Goal: Task Accomplishment & Management: Complete application form

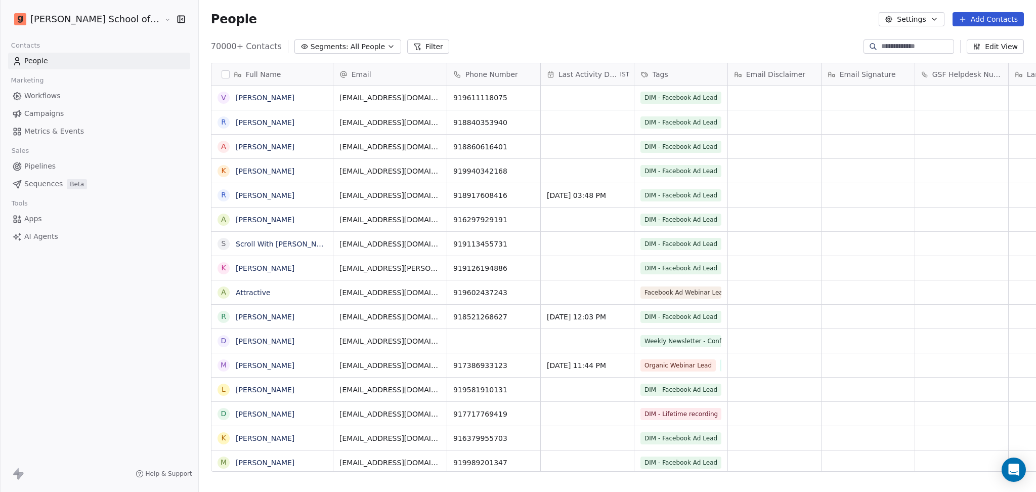
scroll to position [423, 866]
click at [907, 19] on button "Settings" at bounding box center [911, 19] width 65 height 14
click at [904, 76] on div "Import" at bounding box center [913, 74] width 48 height 16
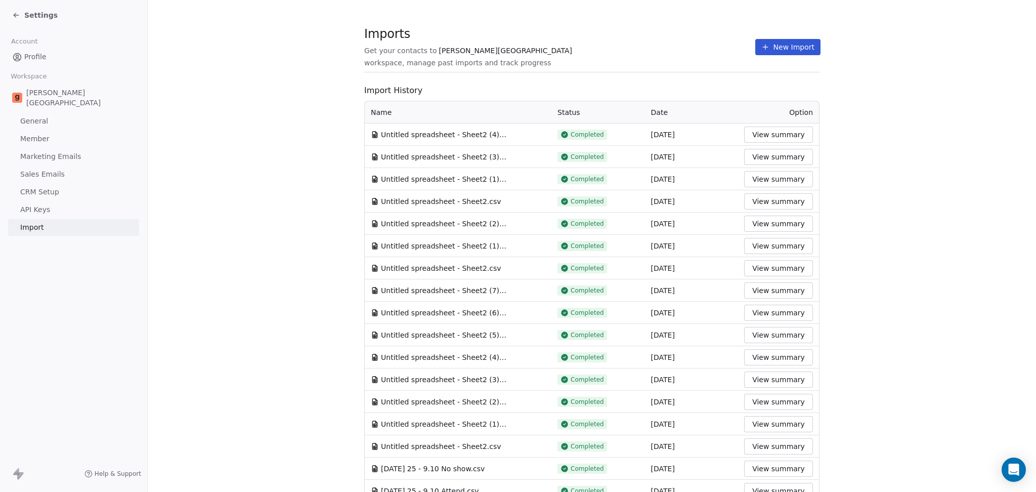
click at [773, 47] on button "New Import" at bounding box center [788, 47] width 65 height 16
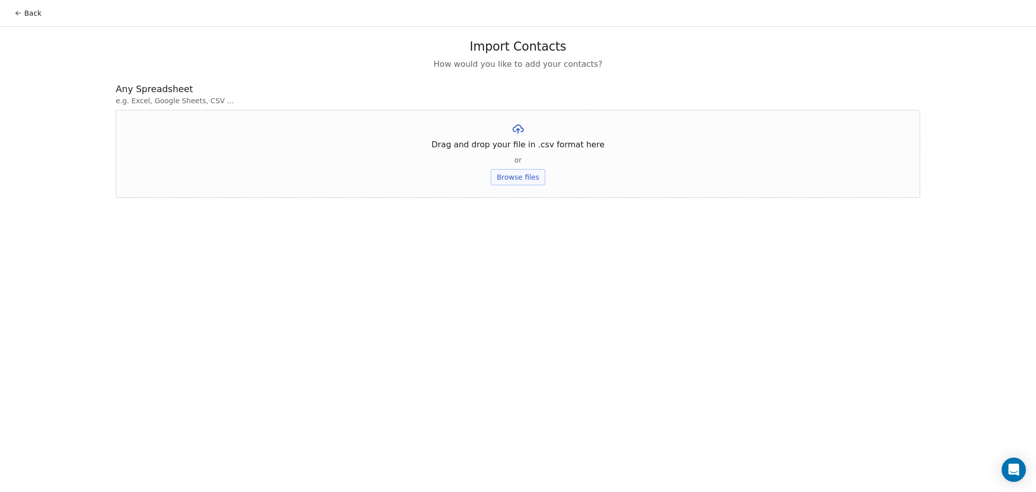
click at [518, 181] on button "Browse files" at bounding box center [518, 177] width 55 height 16
click at [516, 145] on button "Upload" at bounding box center [517, 149] width 37 height 16
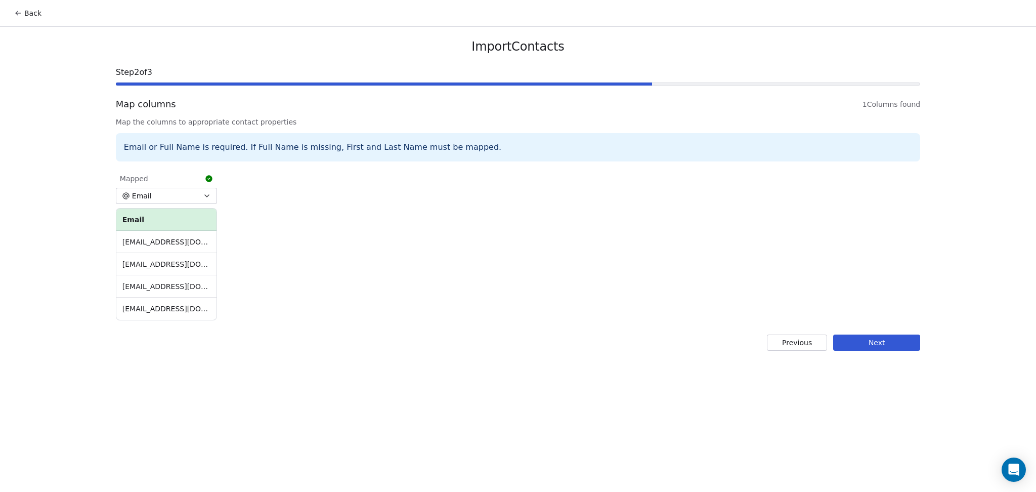
click at [883, 350] on button "Next" at bounding box center [876, 342] width 87 height 16
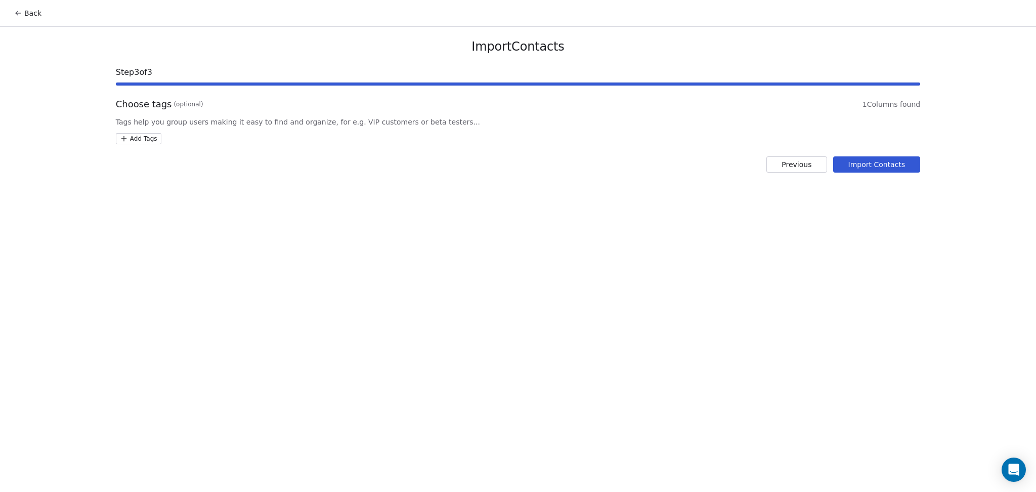
click at [146, 136] on html "Back Import Contacts Step 3 of 3 Choose tags (optional) 1 Columns found Tags he…" at bounding box center [518, 246] width 1036 height 492
type input "**********"
click at [193, 180] on div "SSM - Webinar Last No Show" at bounding box center [175, 188] width 110 height 20
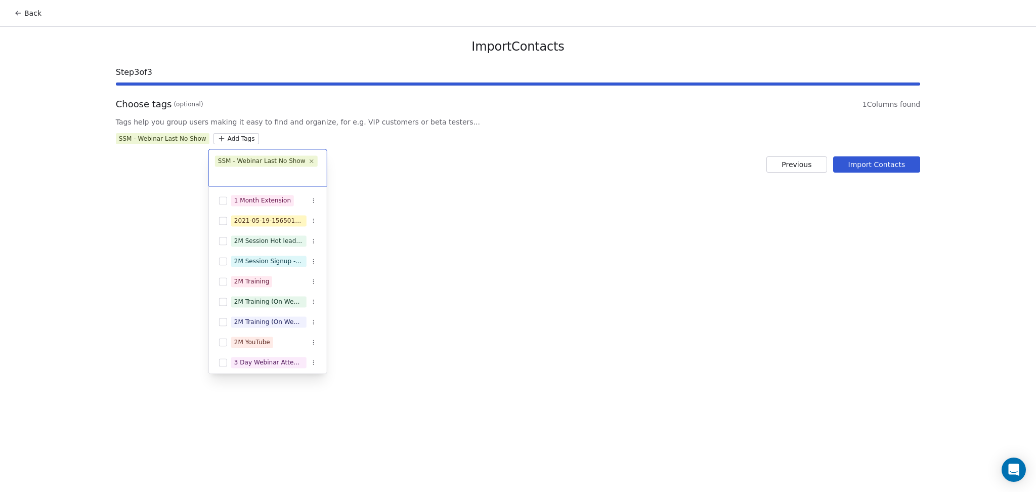
click at [552, 158] on html "Back Import Contacts Step 3 of 3 Choose tags (optional) 1 Columns found Tags he…" at bounding box center [518, 246] width 1036 height 492
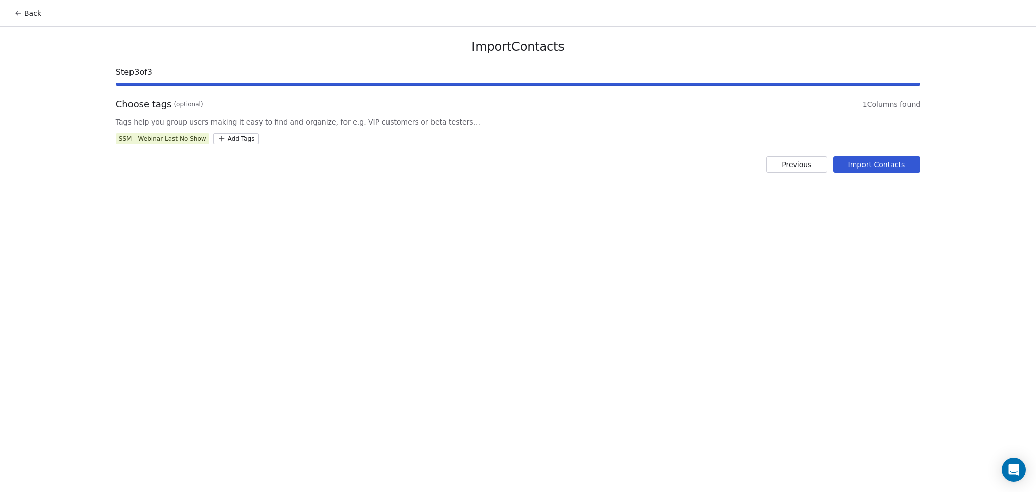
click at [854, 158] on button "Import Contacts" at bounding box center [877, 164] width 88 height 16
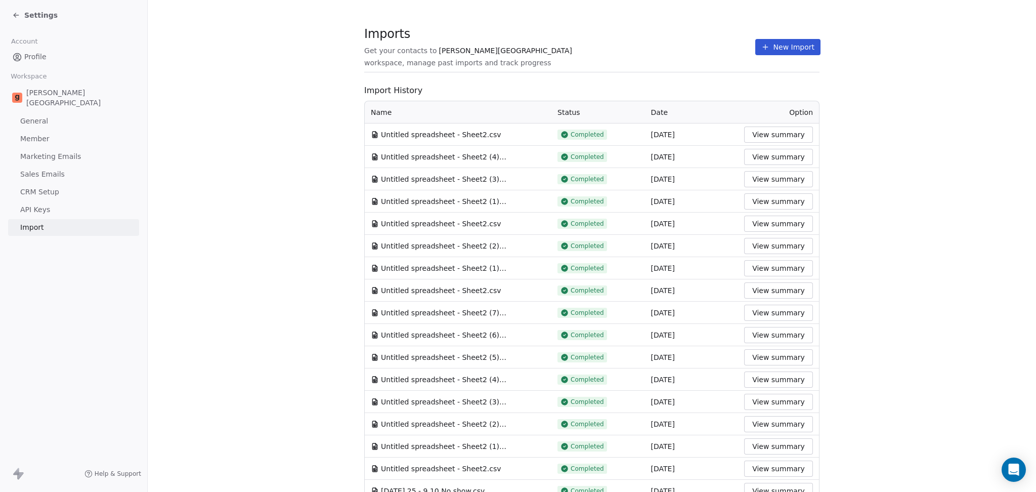
click at [620, 41] on span "Imports" at bounding box center [559, 33] width 391 height 15
click at [761, 45] on button "New Import" at bounding box center [788, 47] width 65 height 16
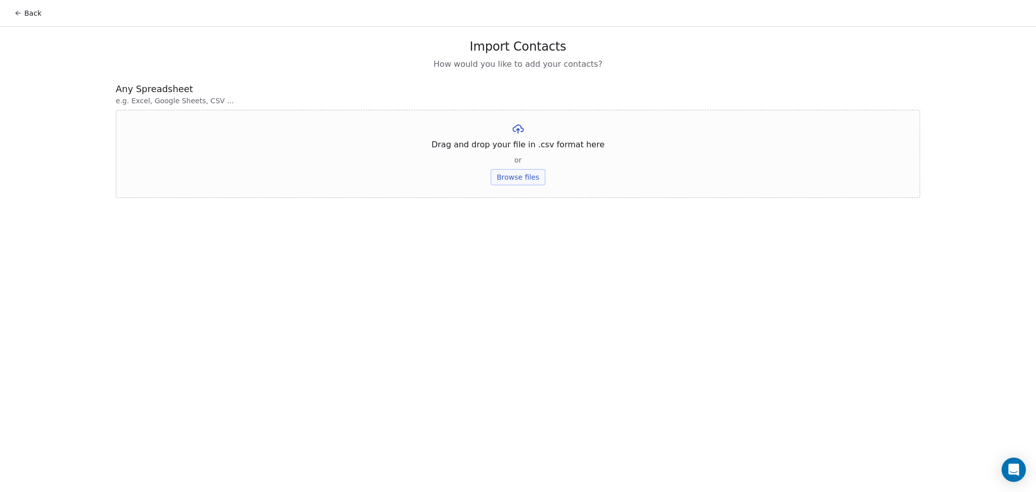
click at [534, 182] on button "Browse files" at bounding box center [518, 177] width 55 height 16
click at [529, 145] on button "Upload" at bounding box center [517, 149] width 37 height 16
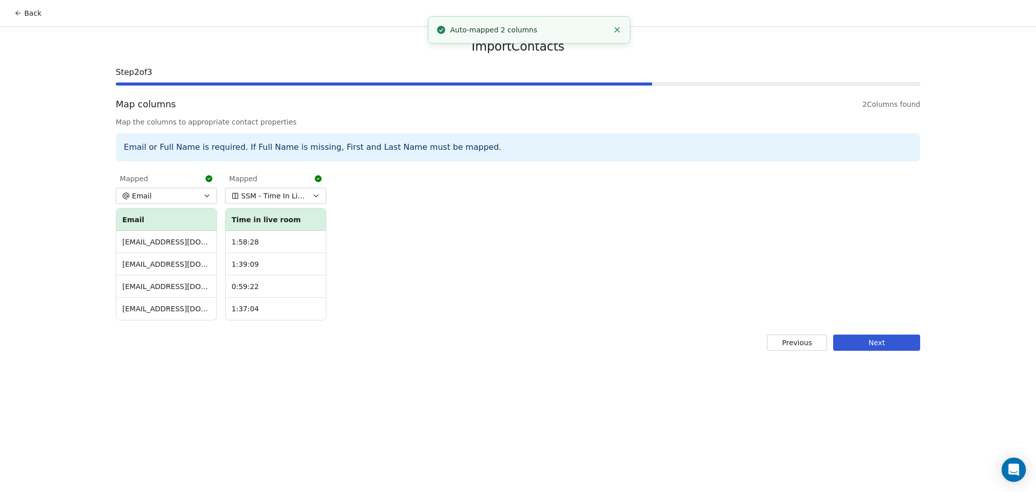
click at [873, 351] on div "Import Contacts Step 2 of 3 Map columns 2 Columns found Map the columns to appr…" at bounding box center [518, 195] width 829 height 336
click at [856, 339] on button "Next" at bounding box center [876, 342] width 87 height 16
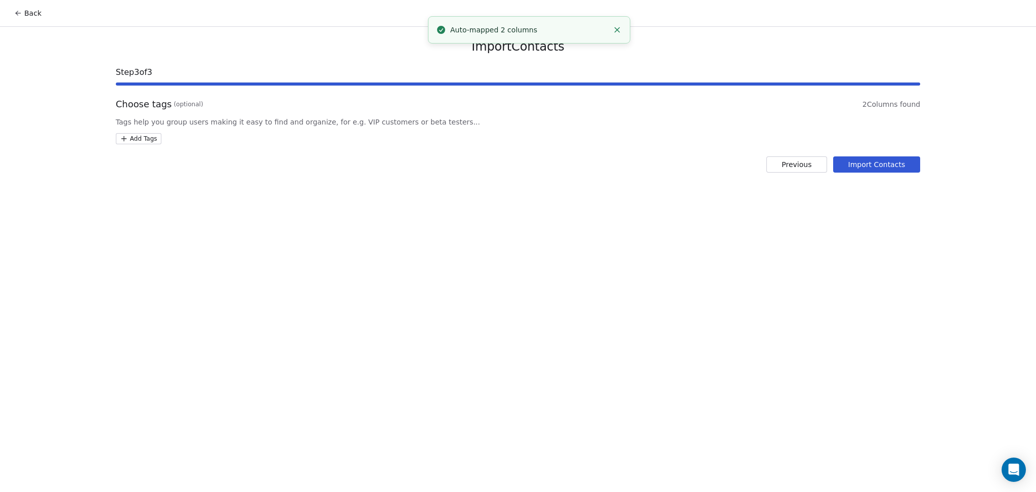
drag, startPoint x: 165, startPoint y: 145, endPoint x: 150, endPoint y: 138, distance: 17.0
click at [165, 145] on div "Import Contacts Step 3 of 3 Choose tags (optional) 2 Columns found Tags help yo…" at bounding box center [518, 106] width 829 height 158
click at [146, 137] on html "Back Import Contacts Step 3 of 3 Choose tags (optional) 2 Columns found Tags he…" at bounding box center [518, 246] width 1036 height 492
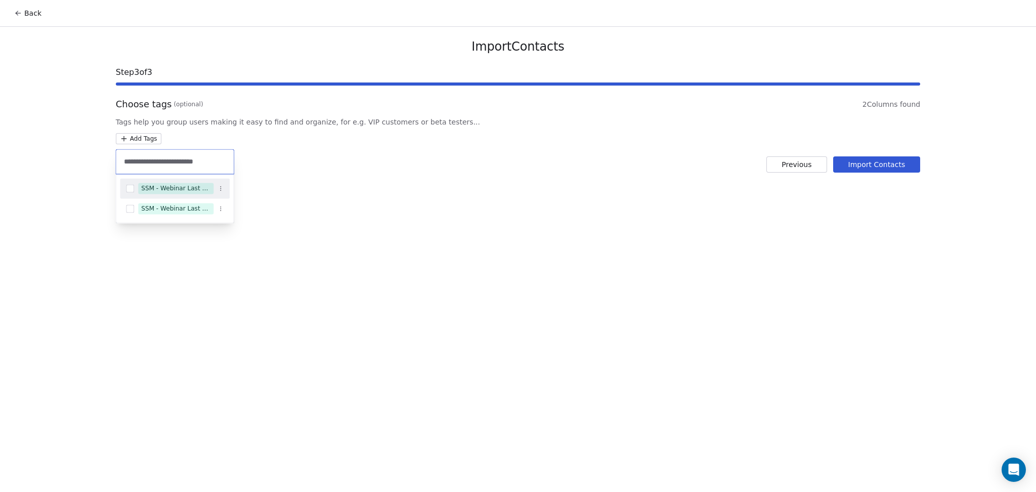
type input "**********"
click at [174, 182] on div "SSM - Webinar Last Attended" at bounding box center [175, 188] width 110 height 16
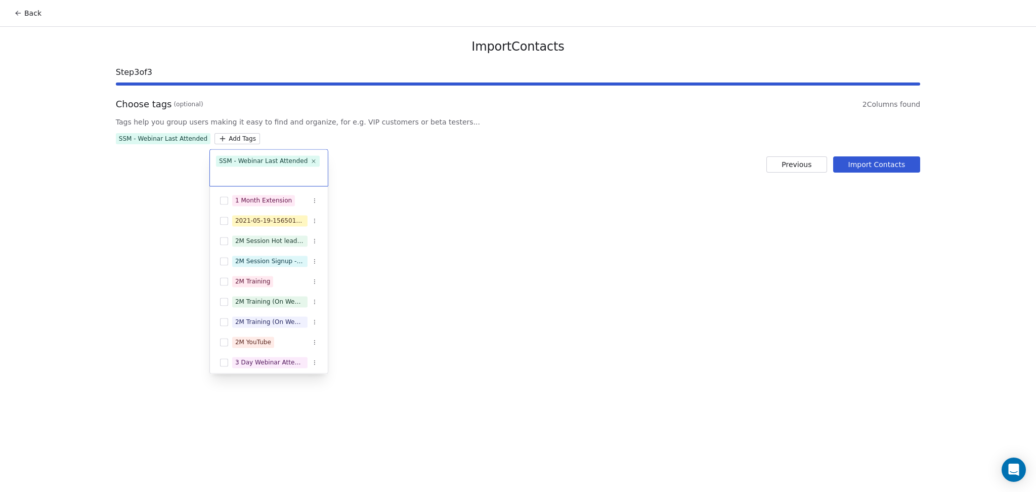
click at [706, 186] on html "Back Import Contacts Step 3 of 3 Choose tags (optional) 2 Columns found Tags he…" at bounding box center [518, 246] width 1036 height 492
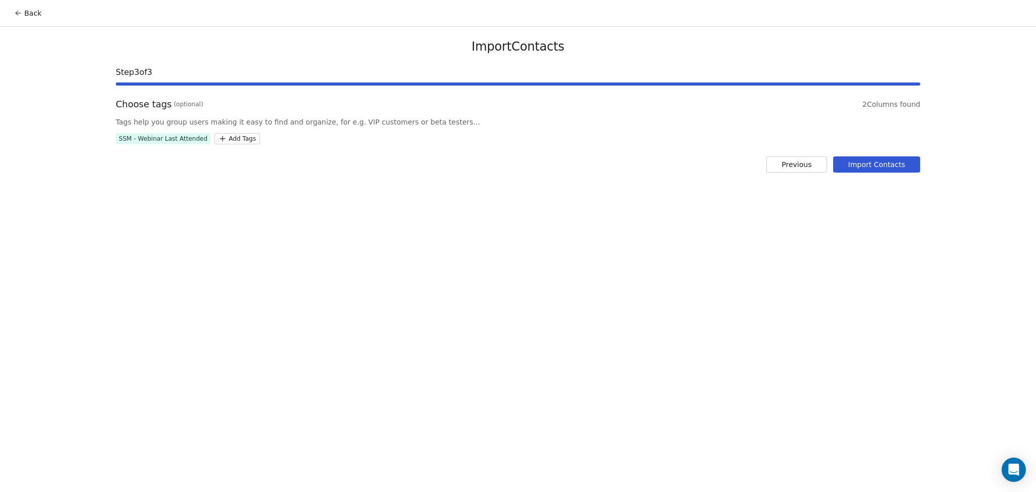
click at [872, 173] on div "Import Contacts Step 3 of 3 Choose tags (optional) 2 Columns found Tags help yo…" at bounding box center [518, 106] width 829 height 158
click at [867, 164] on button "Import Contacts" at bounding box center [877, 164] width 88 height 16
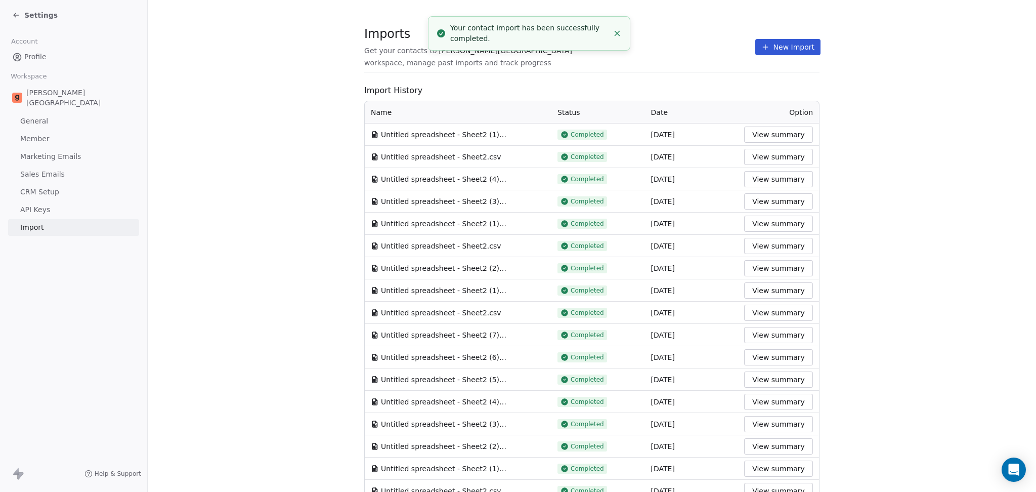
click at [762, 48] on button "New Import" at bounding box center [788, 47] width 65 height 16
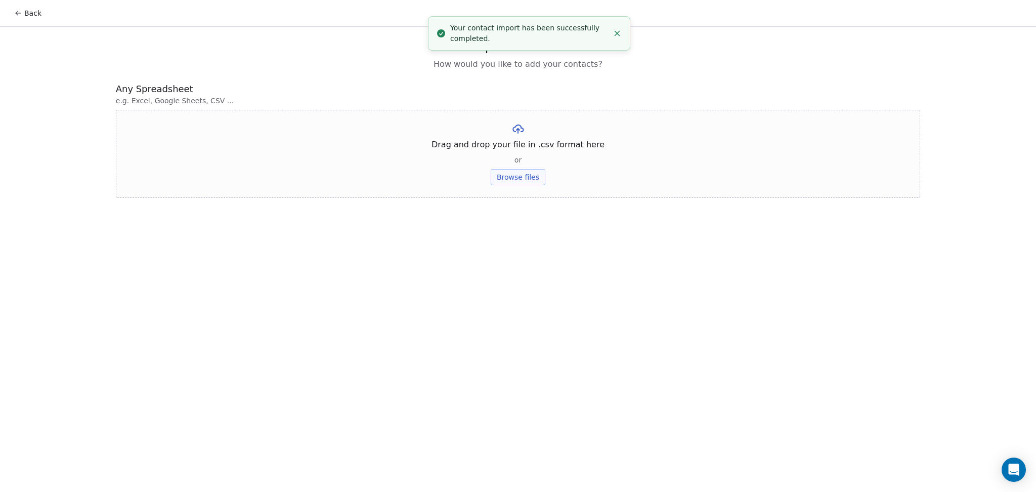
click at [513, 175] on button "Browse files" at bounding box center [518, 177] width 55 height 16
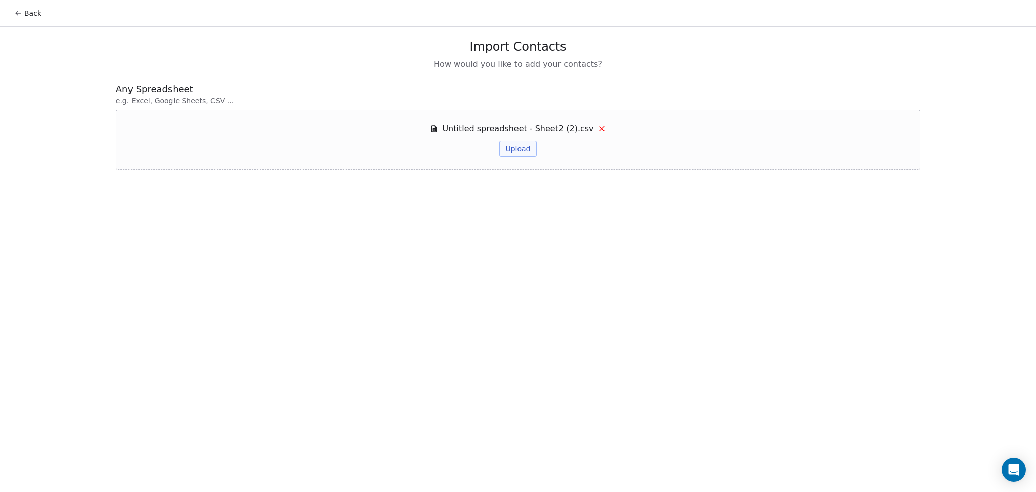
click at [519, 137] on div "Untitled spreadsheet - Sheet2 (2).csv Upload" at bounding box center [518, 139] width 176 height 34
click at [519, 153] on button "Upload" at bounding box center [517, 149] width 37 height 16
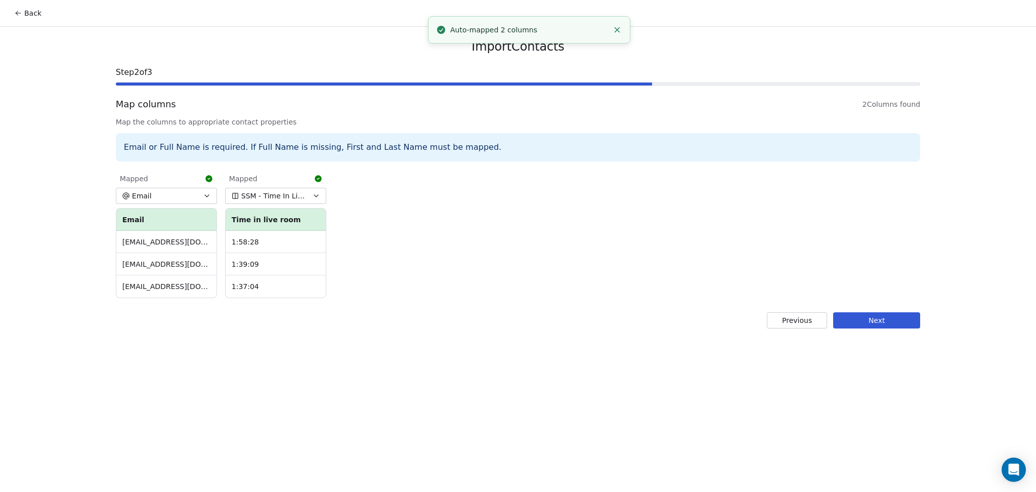
click at [844, 300] on div "Mapped Email Email [EMAIL_ADDRESS][DOMAIN_NAME] [EMAIL_ADDRESS][DOMAIN_NAME] [E…" at bounding box center [518, 234] width 805 height 133
click at [846, 326] on button "Next" at bounding box center [876, 320] width 87 height 16
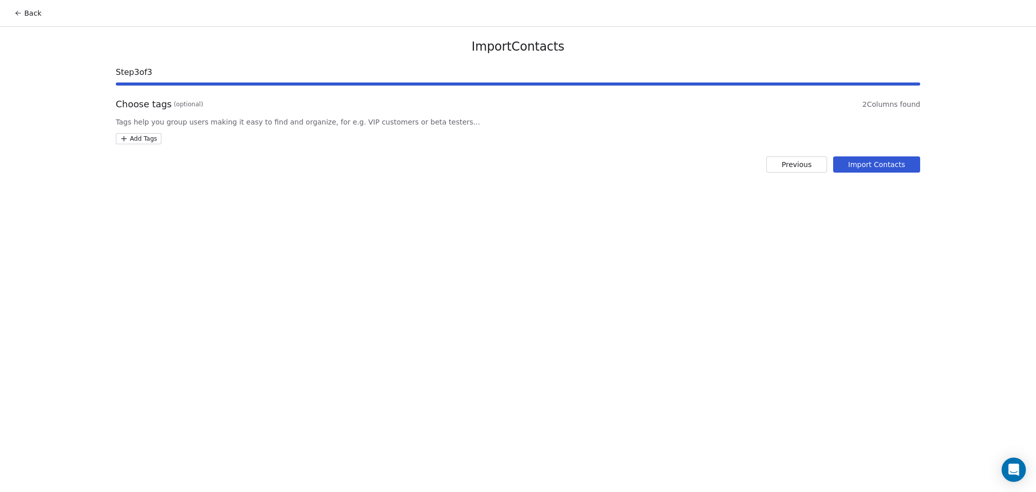
click at [158, 138] on html "Back Import Contacts Step 3 of 3 Choose tags (optional) 2 Columns found Tags he…" at bounding box center [518, 246] width 1036 height 492
type input "**********"
click at [189, 187] on div "SSM - Webinar Last Hot Lead" at bounding box center [175, 188] width 69 height 9
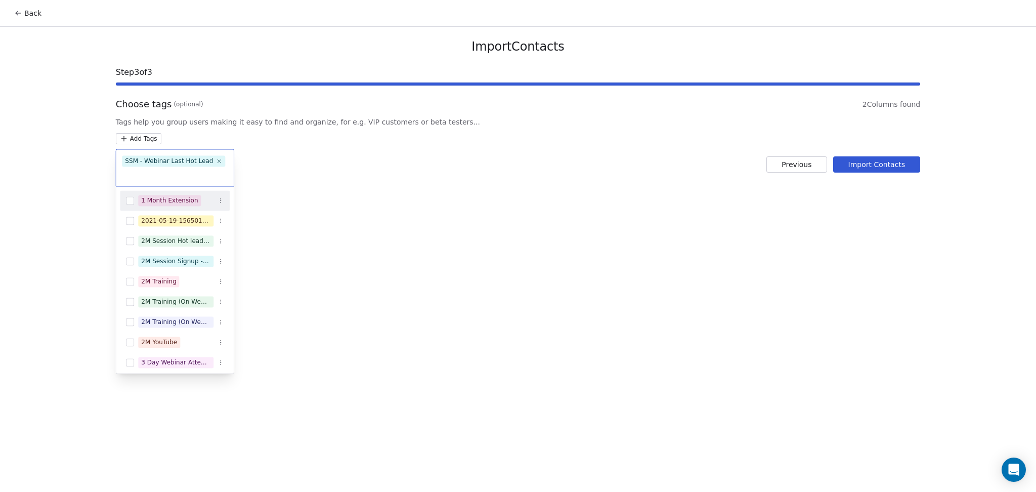
click at [405, 150] on html "Back Import Contacts Step 3 of 3 Choose tags (optional) 2 Columns found Tags he…" at bounding box center [518, 246] width 1036 height 492
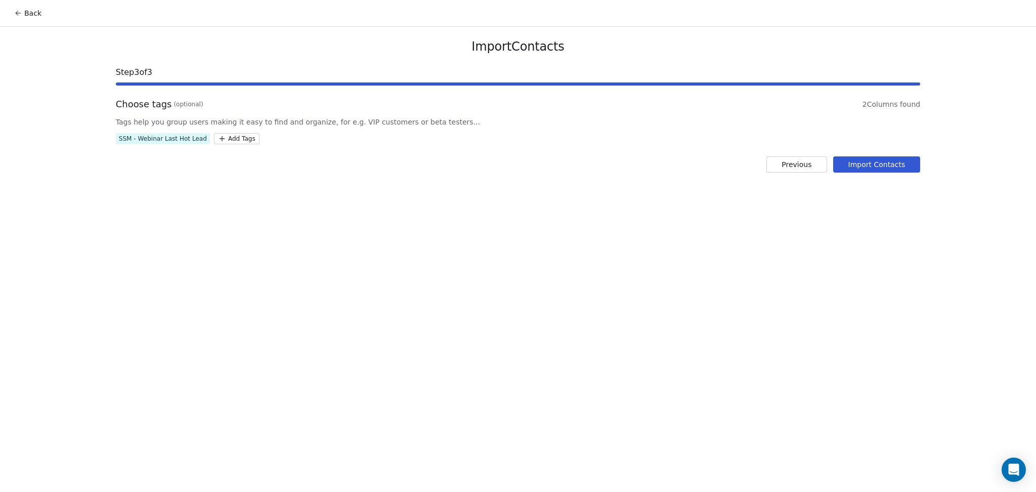
click at [891, 162] on button "Import Contacts" at bounding box center [877, 164] width 88 height 16
